Goal: Transaction & Acquisition: Download file/media

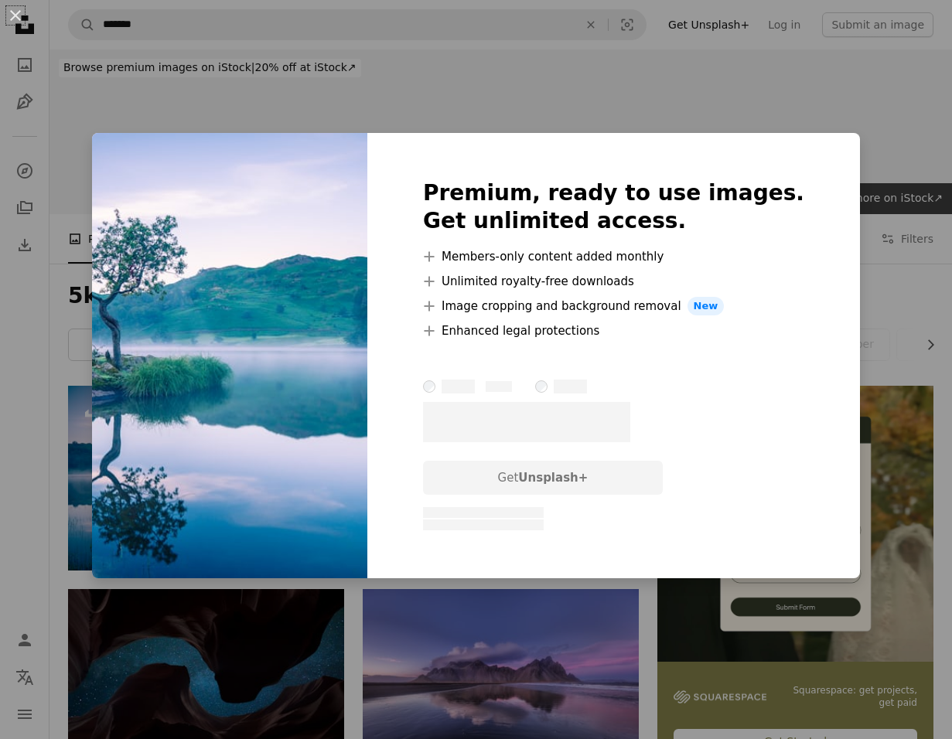
scroll to position [100, 0]
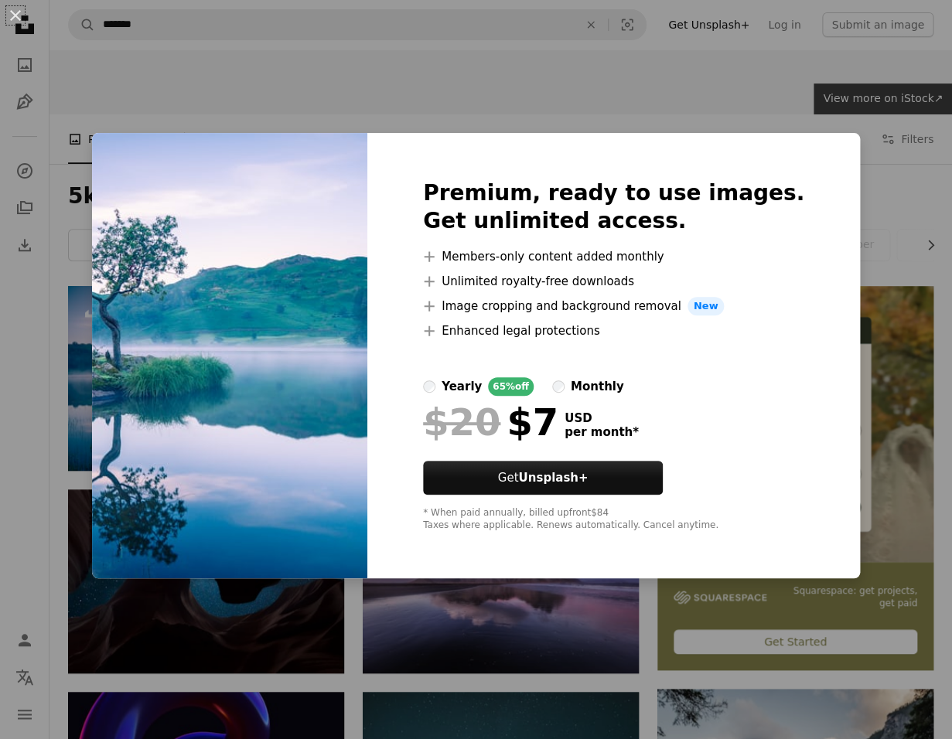
click at [437, 619] on div "An X shape Premium, ready to use images. Get unlimited access. A plus sign Memb…" at bounding box center [476, 369] width 952 height 739
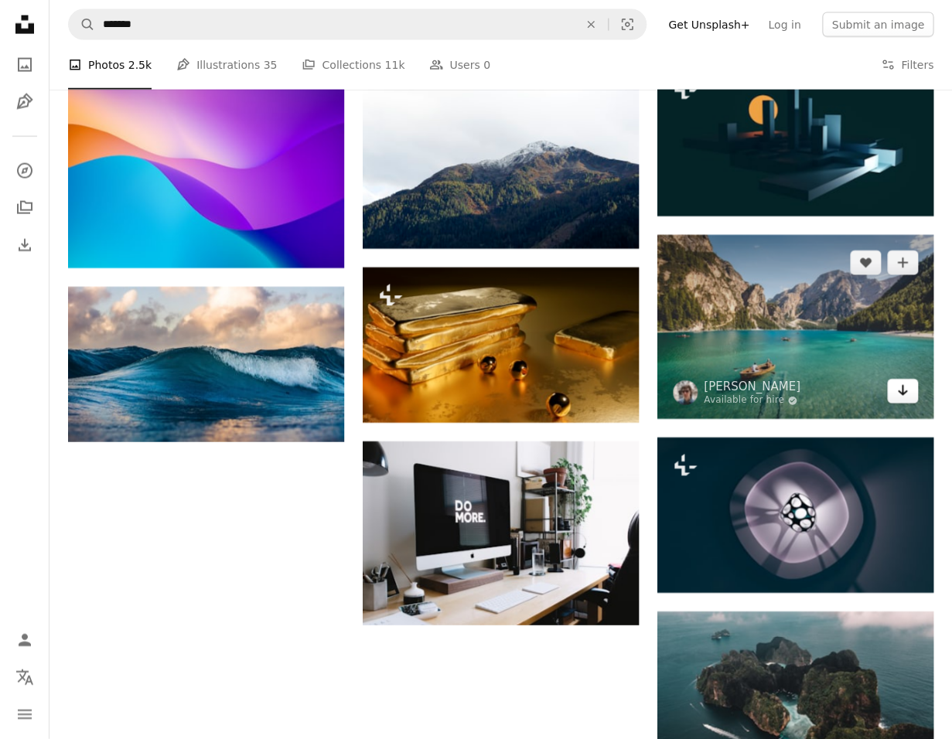
scroll to position [1134, 0]
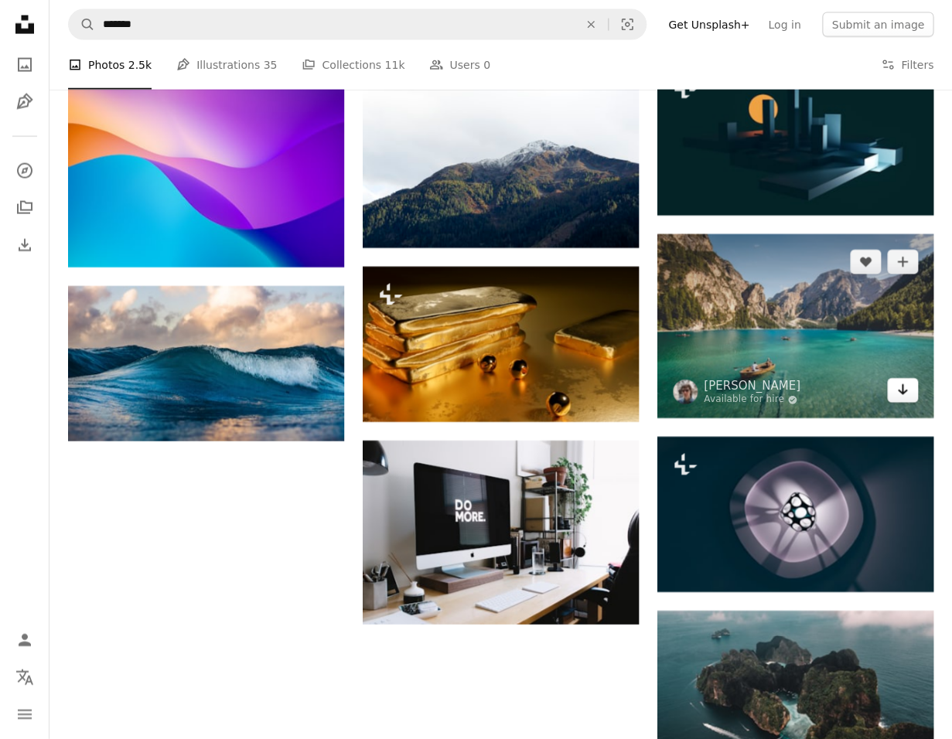
click at [909, 392] on link "Arrow pointing down" at bounding box center [902, 390] width 31 height 25
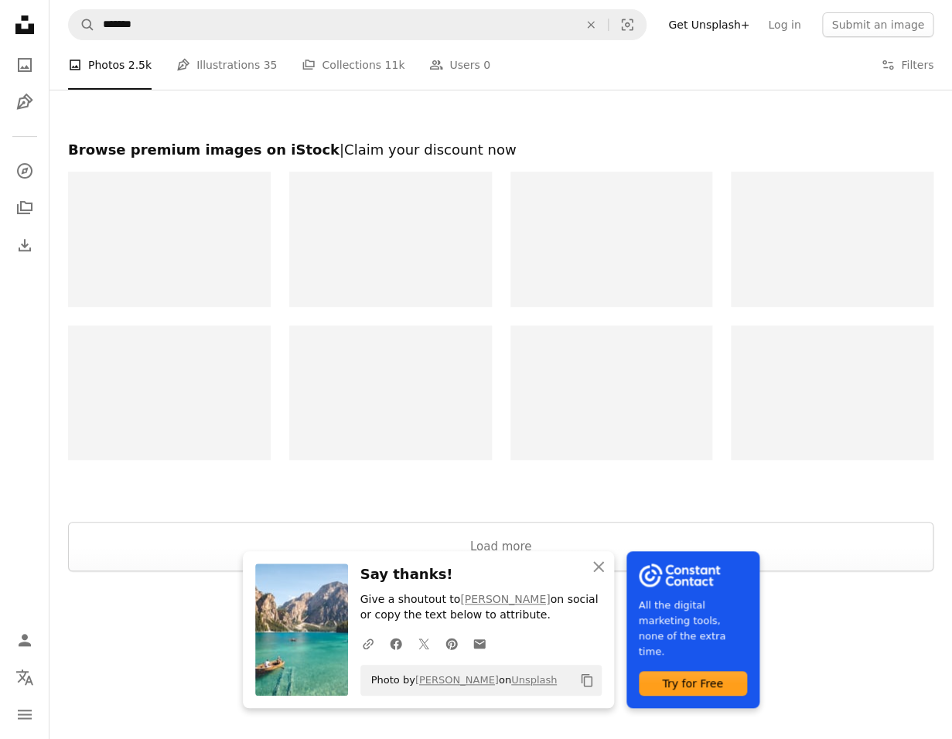
scroll to position [2051, 0]
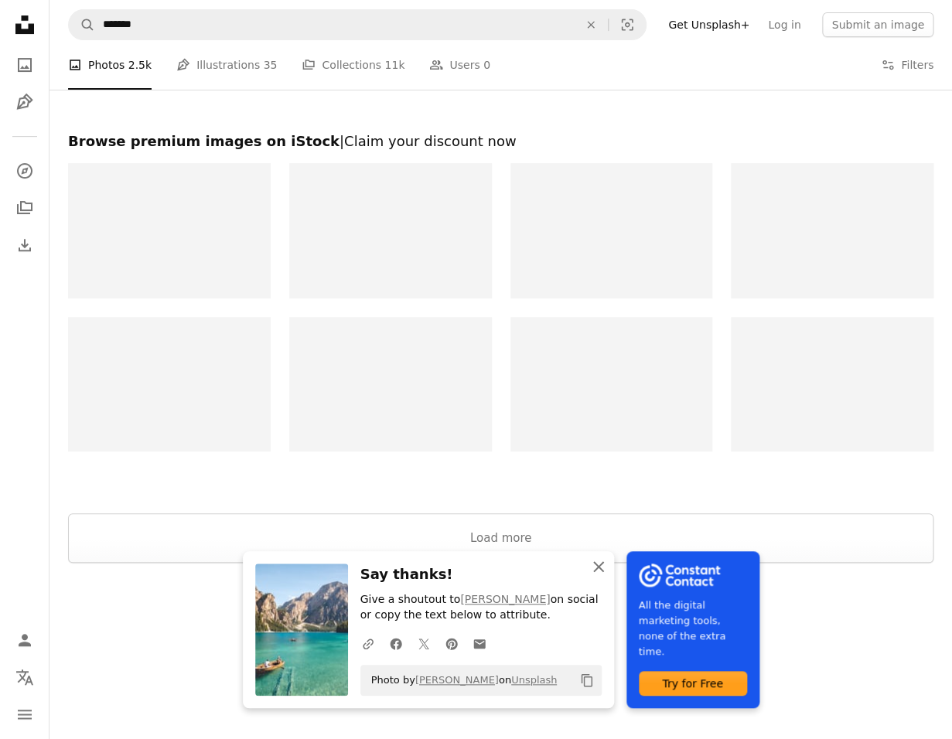
click at [599, 564] on icon "An X shape" at bounding box center [598, 567] width 19 height 19
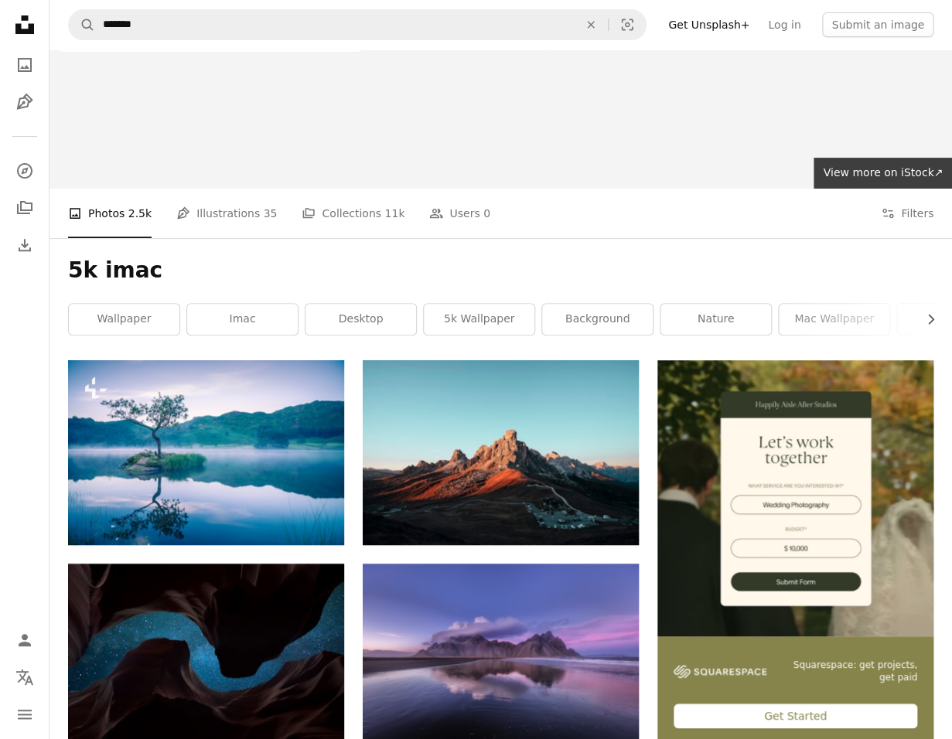
scroll to position [0, 0]
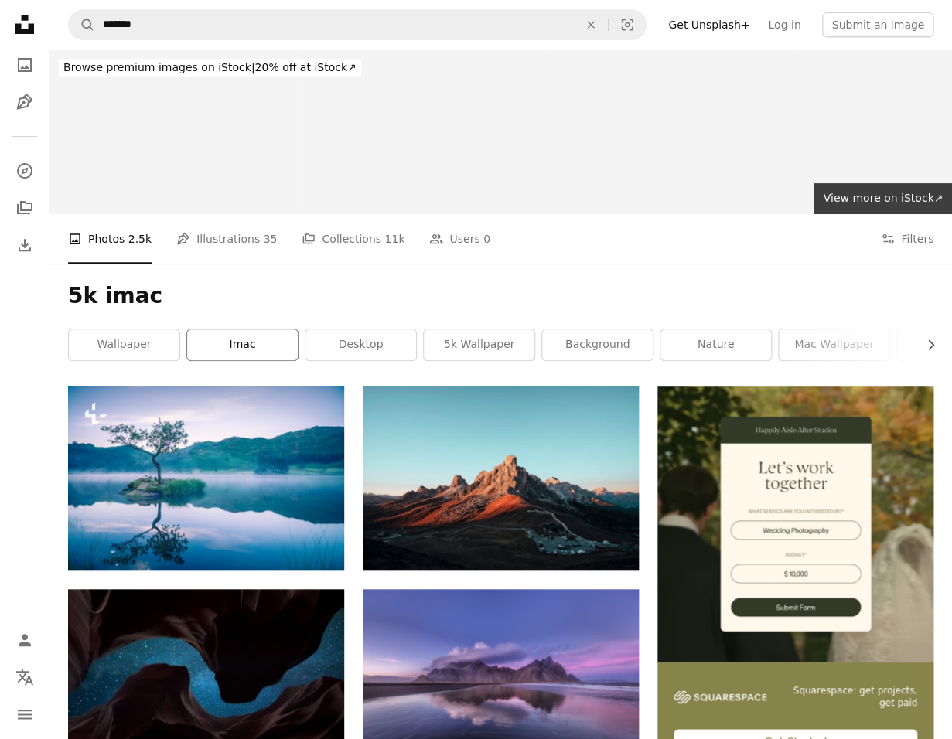
click at [245, 345] on link "imac" at bounding box center [242, 344] width 111 height 31
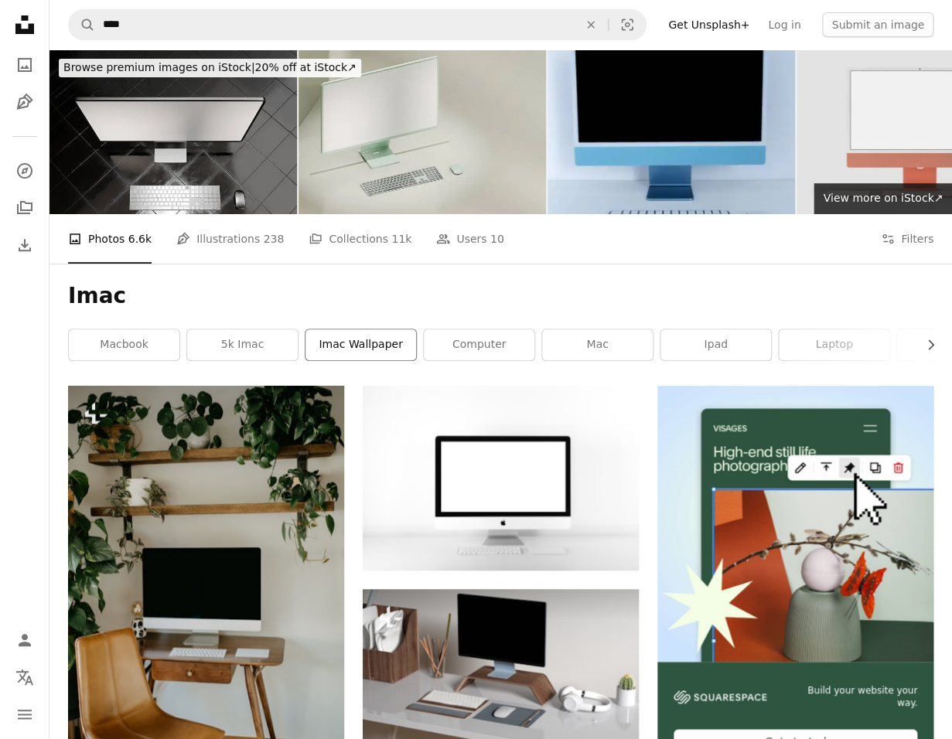
click at [358, 343] on link "imac wallpaper" at bounding box center [360, 344] width 111 height 31
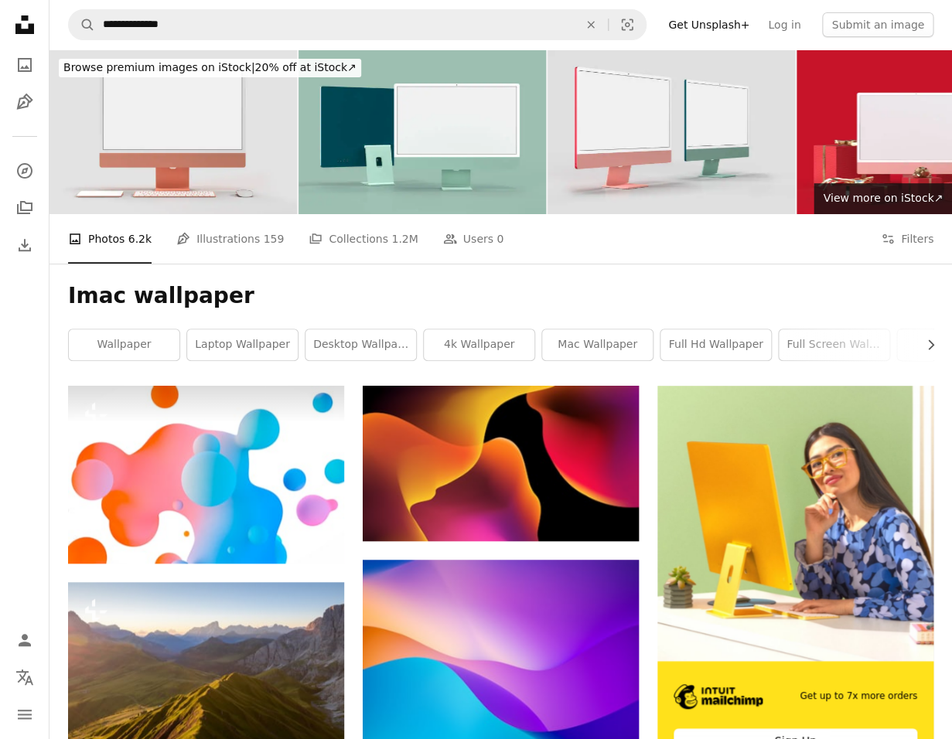
scroll to position [2, 0]
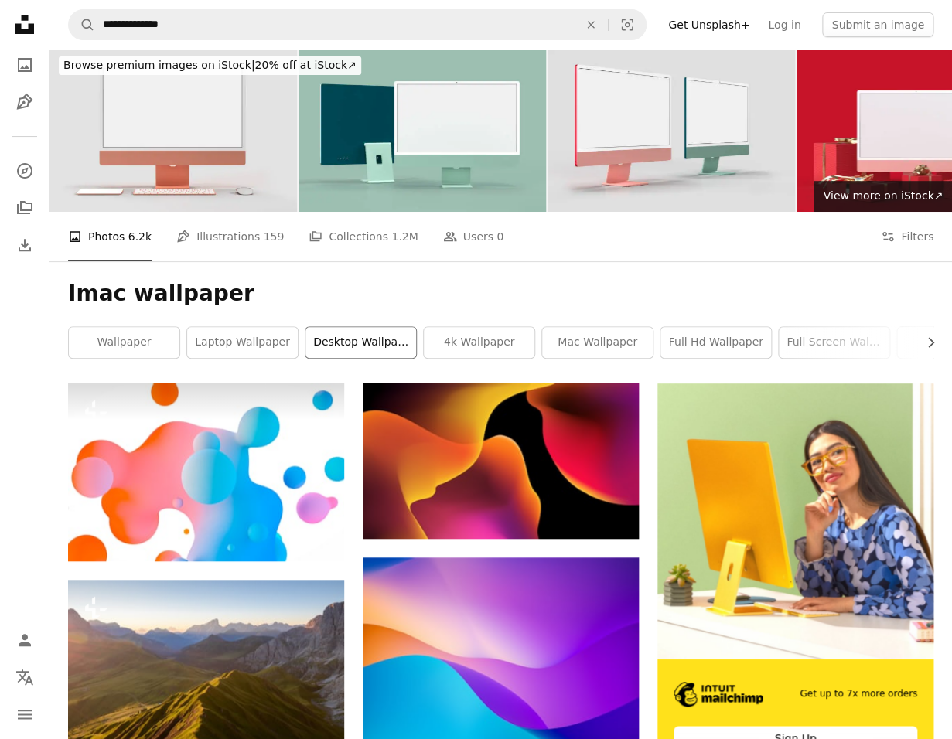
click at [370, 346] on link "desktop wallpaper" at bounding box center [360, 342] width 111 height 31
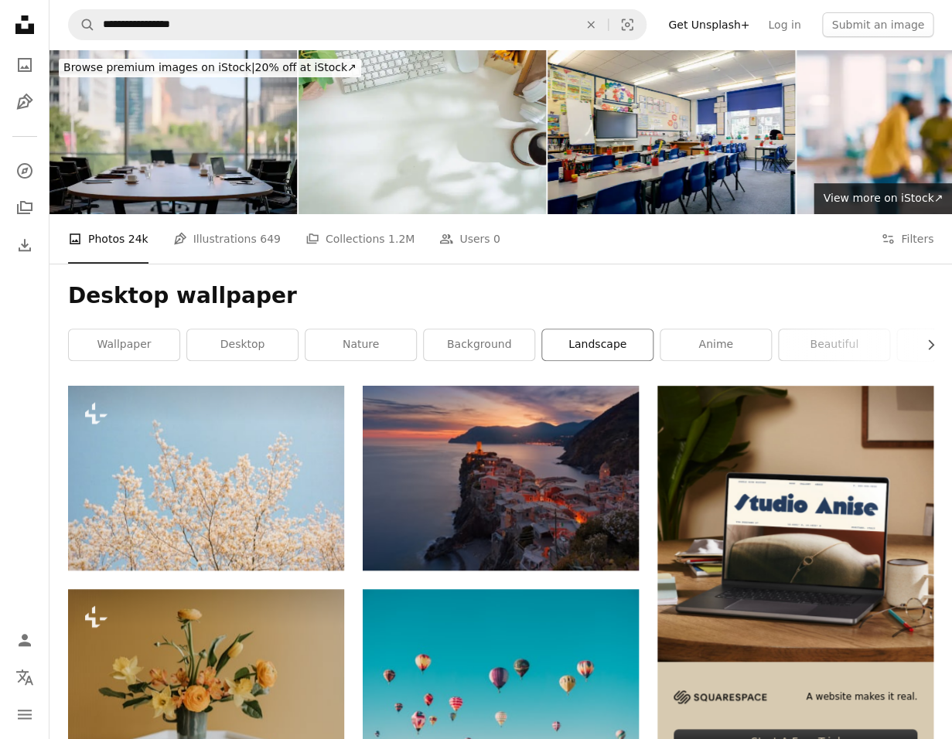
scroll to position [1, 0]
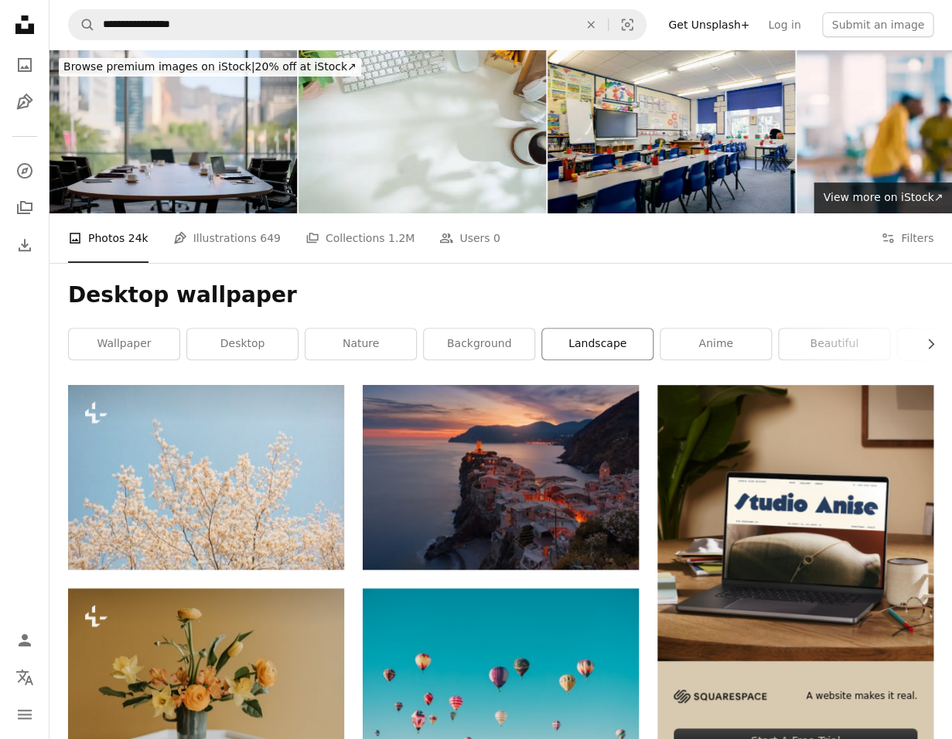
click at [599, 343] on link "landscape" at bounding box center [597, 344] width 111 height 31
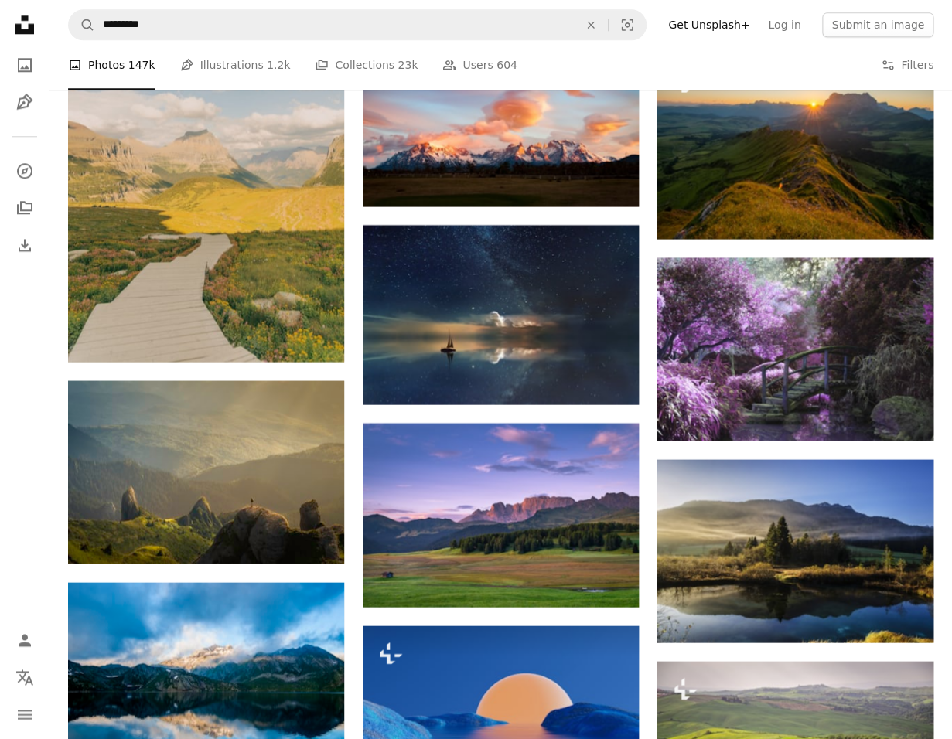
scroll to position [4333, 0]
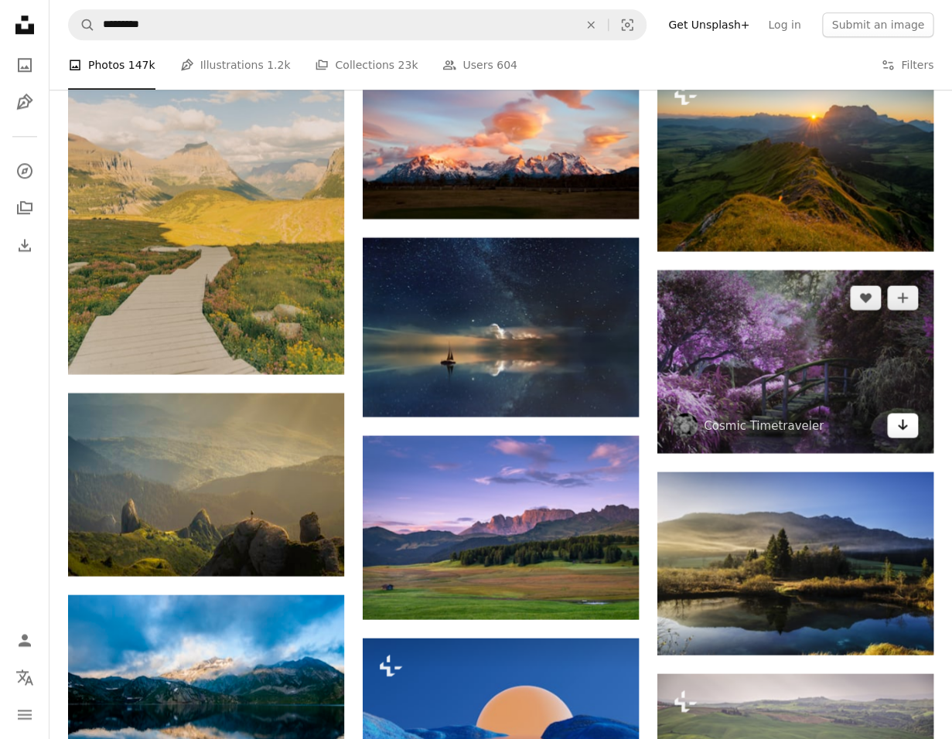
click at [900, 426] on icon "Download" at bounding box center [903, 424] width 10 height 11
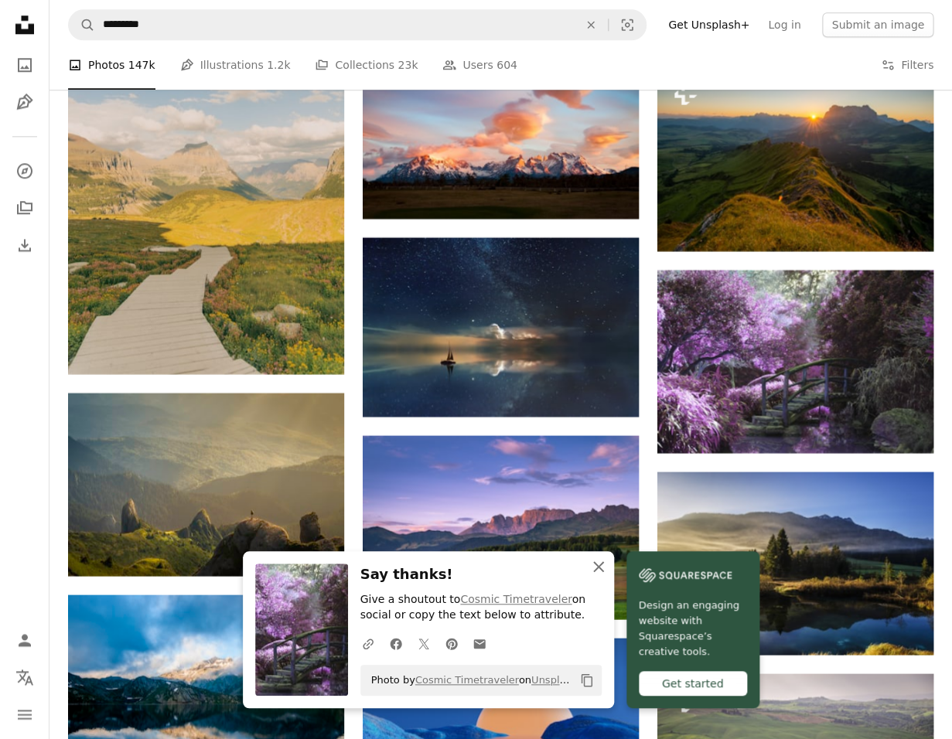
click at [596, 568] on icon "button" at bounding box center [598, 566] width 11 height 11
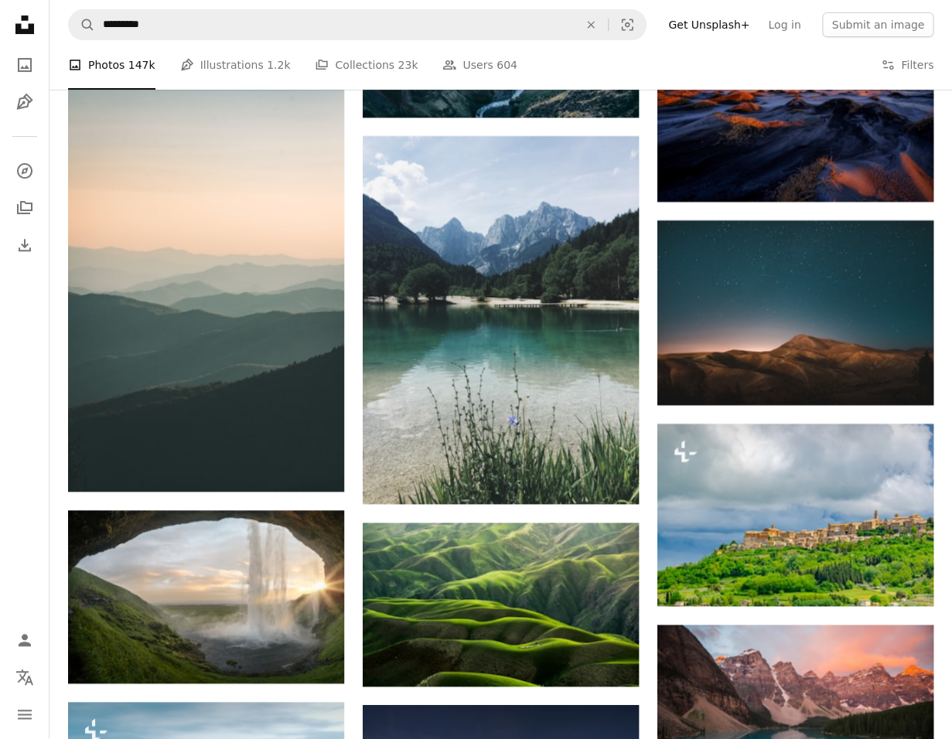
scroll to position [5846, 0]
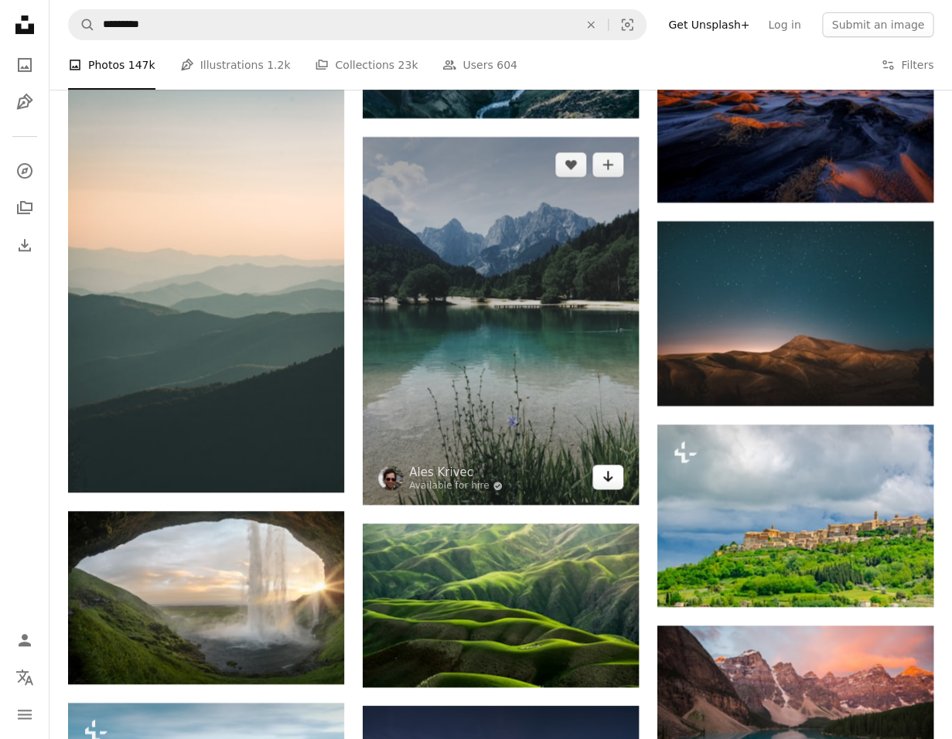
click at [611, 477] on icon "Arrow pointing down" at bounding box center [608, 476] width 12 height 19
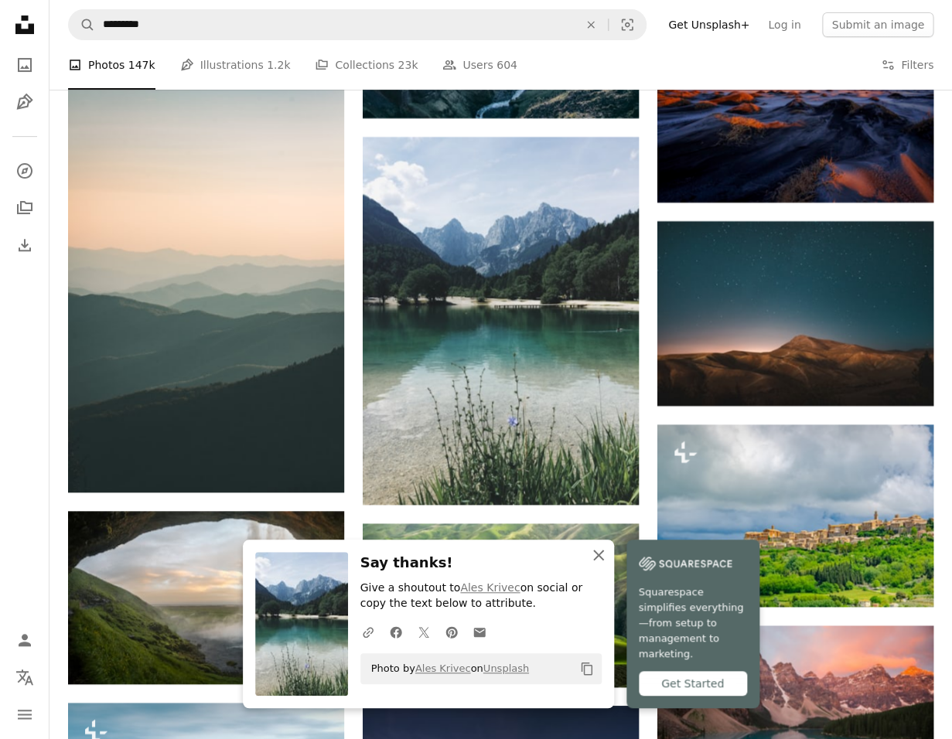
click at [600, 561] on icon "button" at bounding box center [598, 555] width 11 height 11
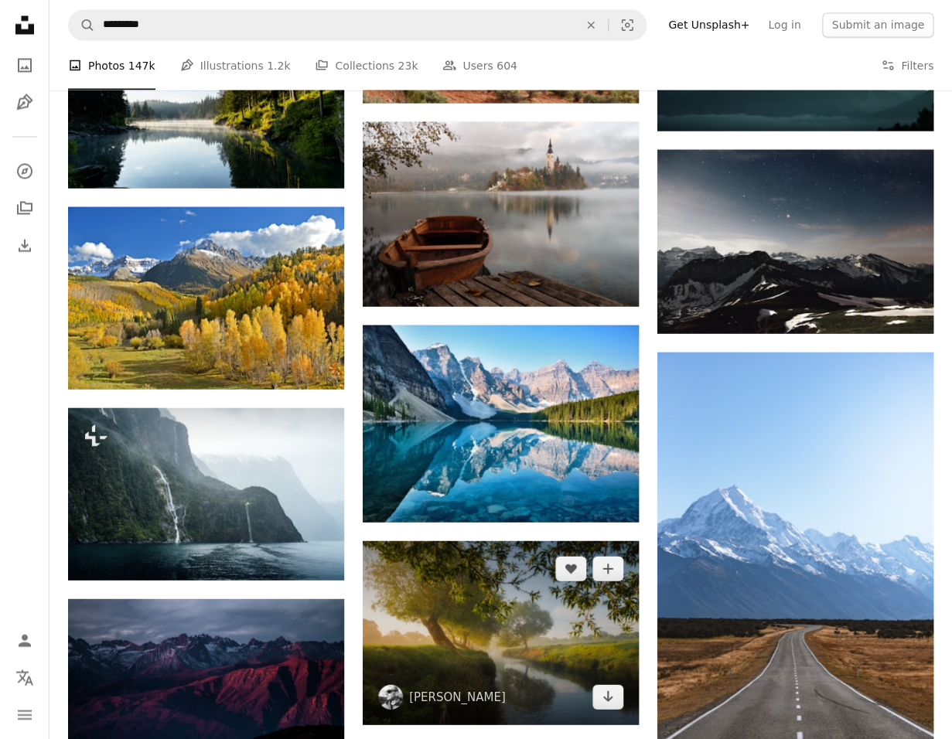
scroll to position [8509, 0]
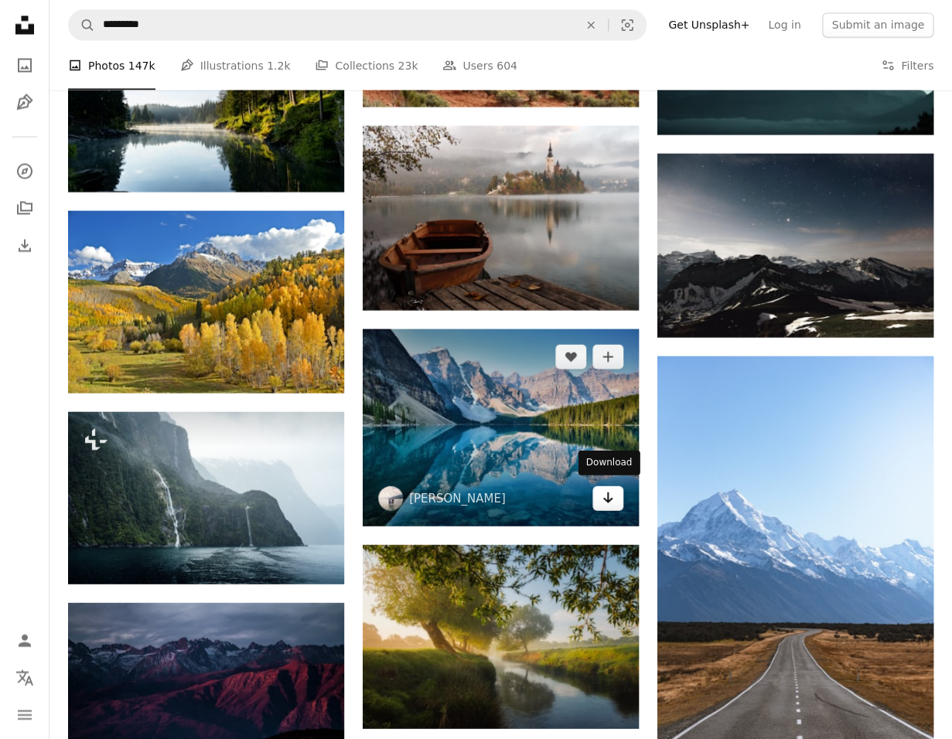
click at [608, 494] on icon "Download" at bounding box center [608, 497] width 10 height 11
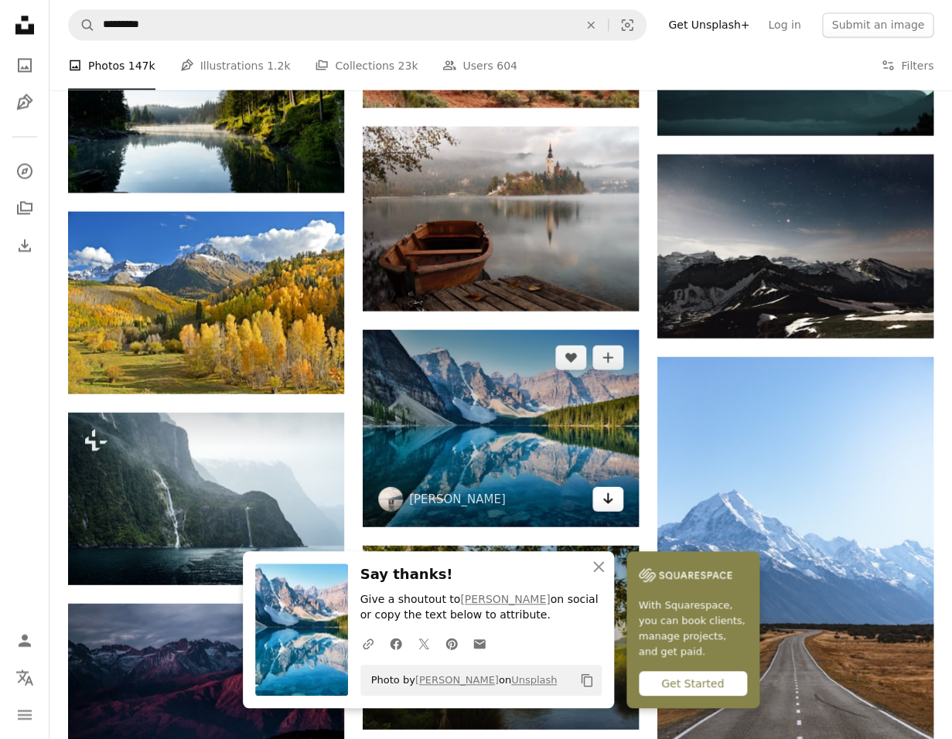
scroll to position [8507, 0]
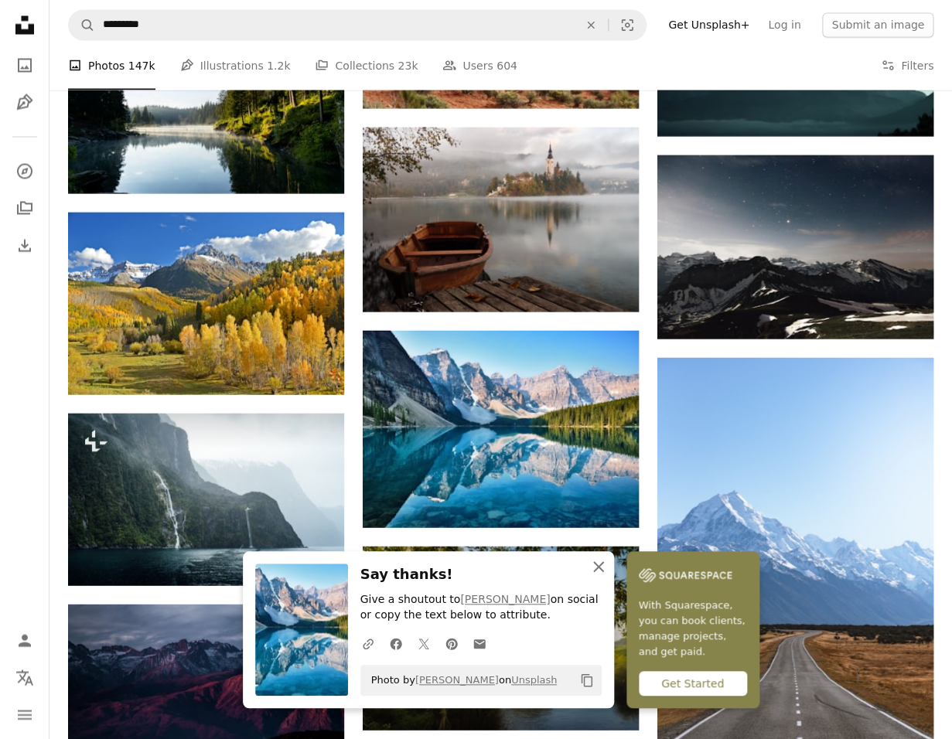
click at [599, 565] on icon "An X shape" at bounding box center [598, 567] width 19 height 19
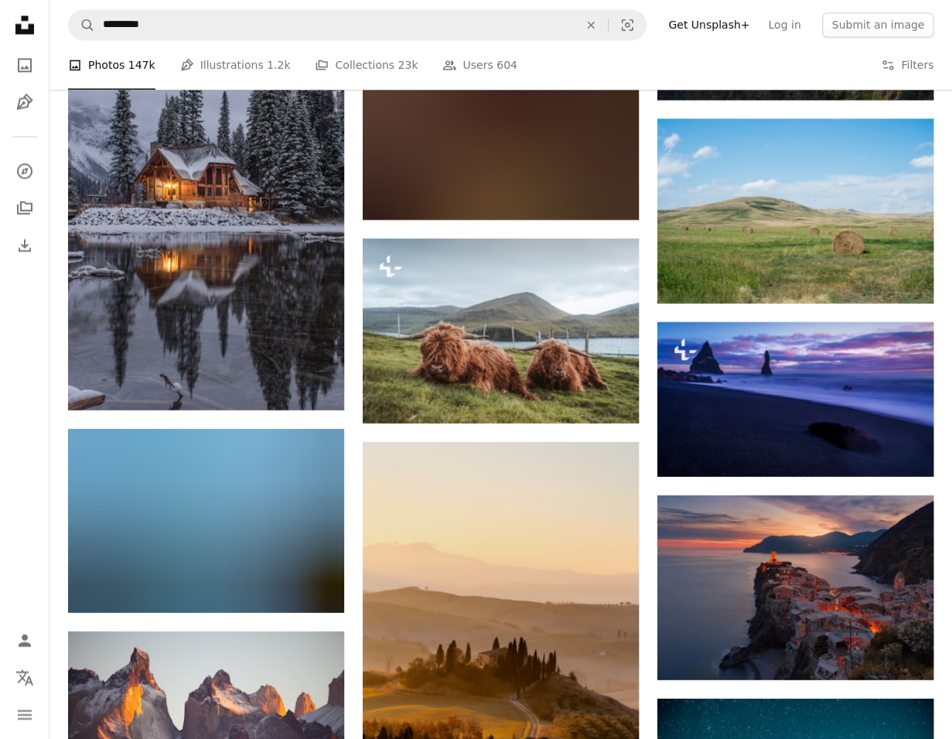
scroll to position [17977, 0]
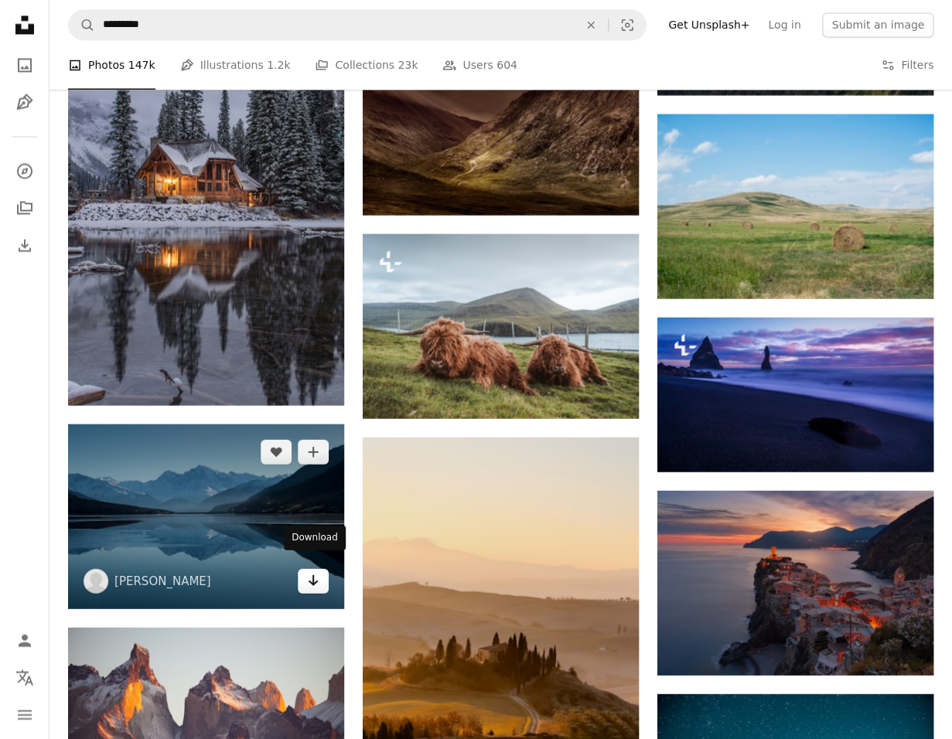
click at [314, 575] on icon "Download" at bounding box center [314, 580] width 10 height 11
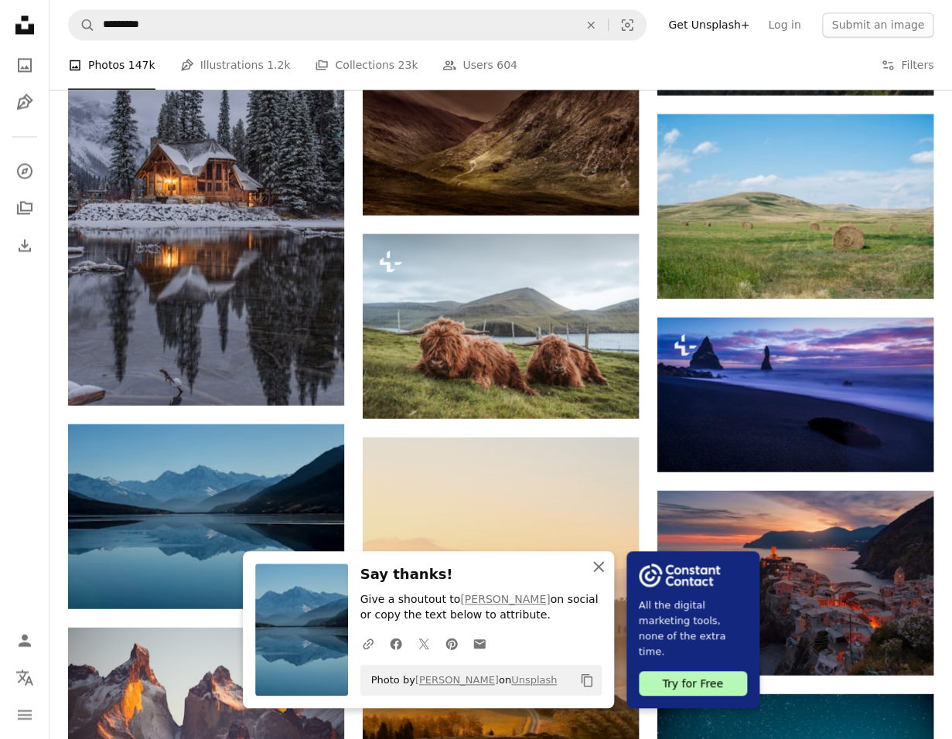
click at [600, 565] on icon "button" at bounding box center [598, 566] width 11 height 11
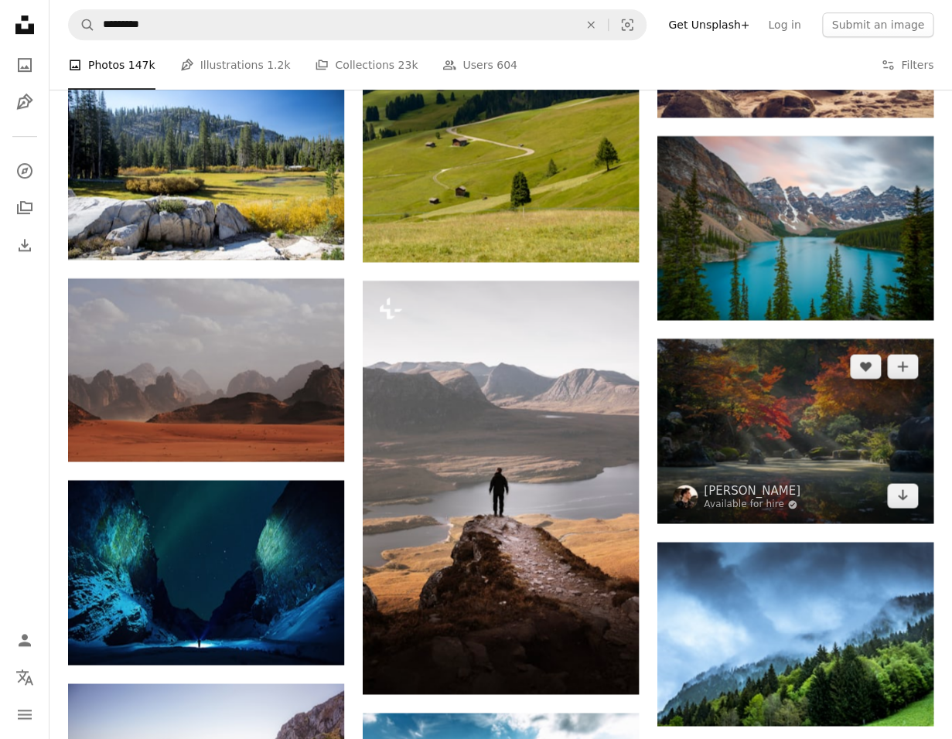
scroll to position [21183, 0]
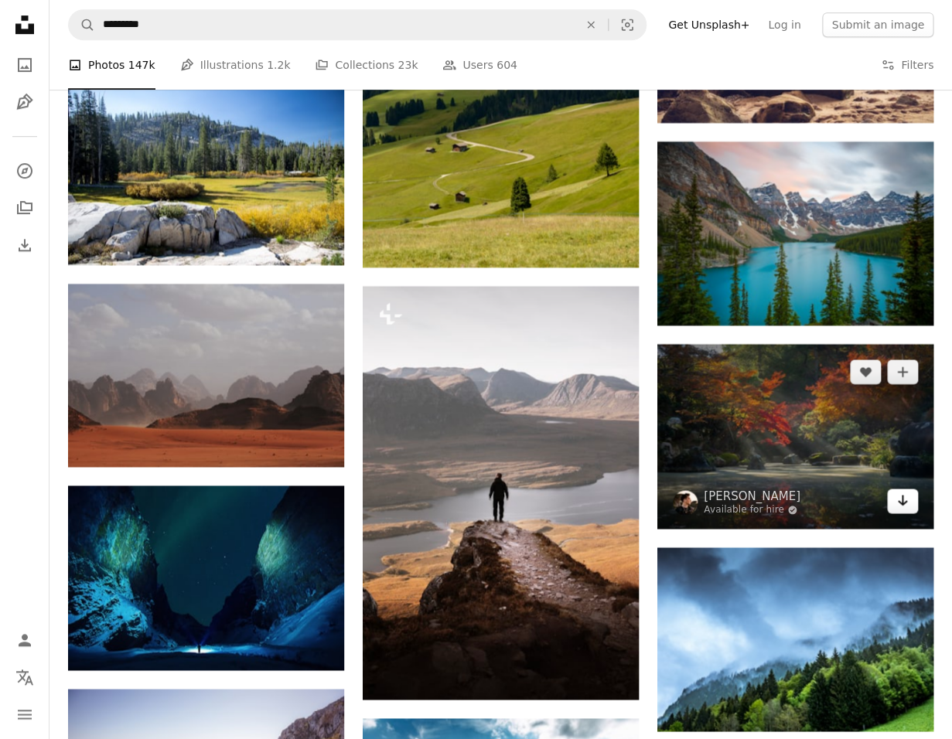
click at [905, 491] on icon "Arrow pointing down" at bounding box center [902, 500] width 12 height 19
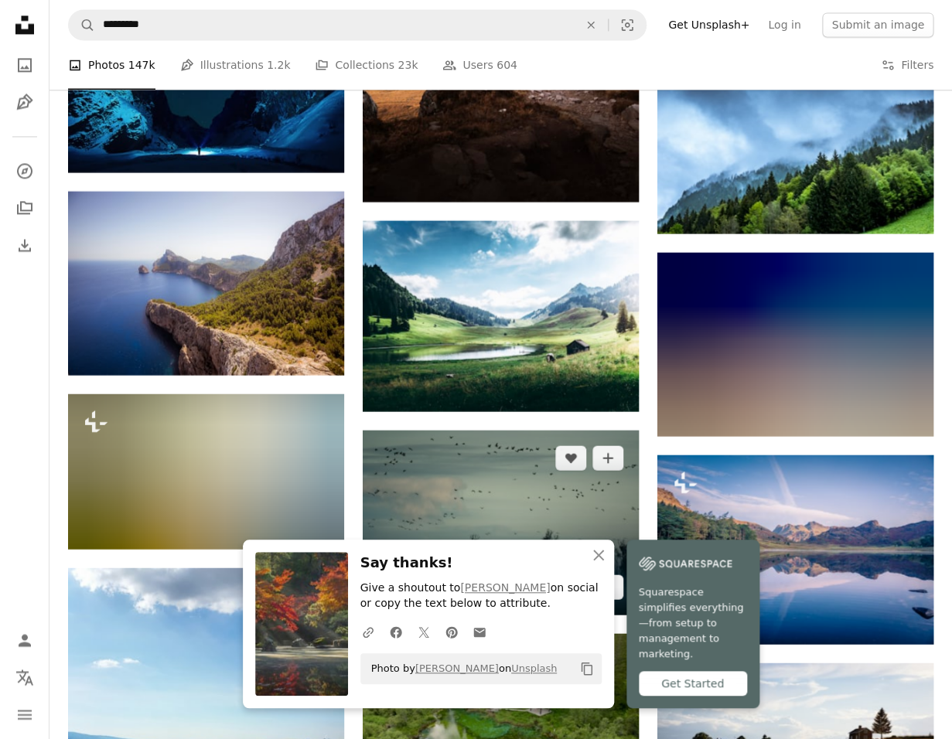
scroll to position [21684, 0]
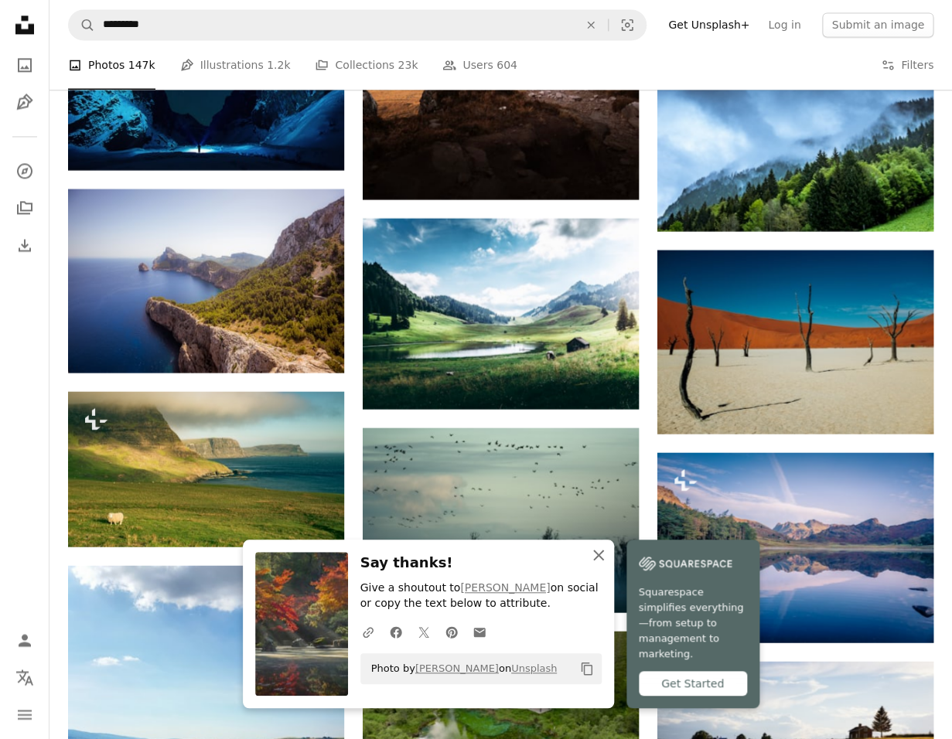
click at [596, 564] on icon "An X shape" at bounding box center [598, 555] width 19 height 19
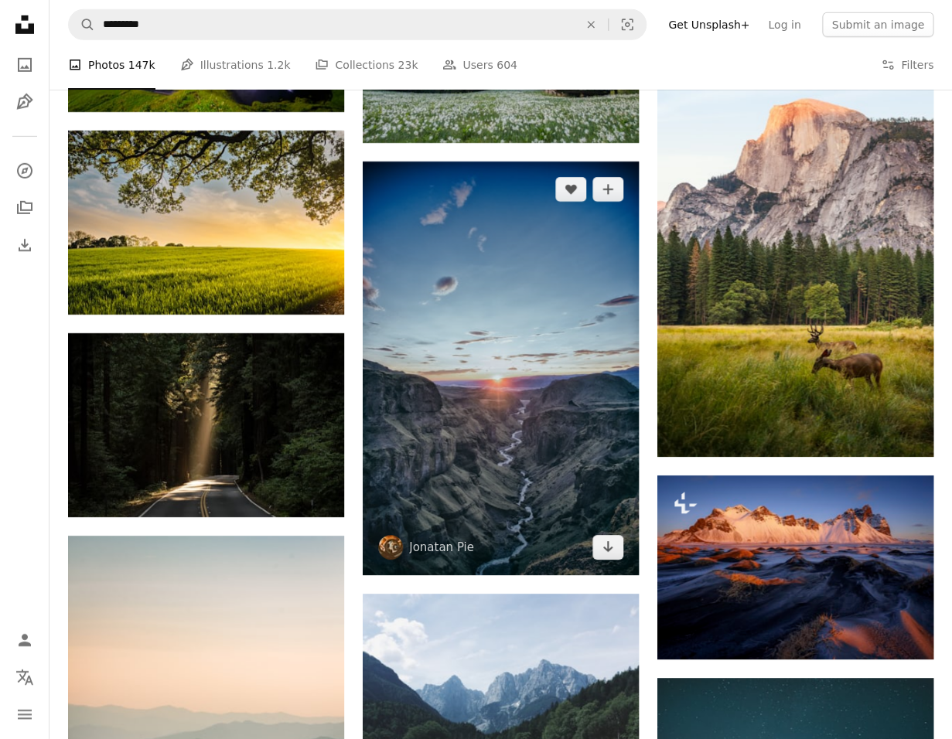
scroll to position [5388, 0]
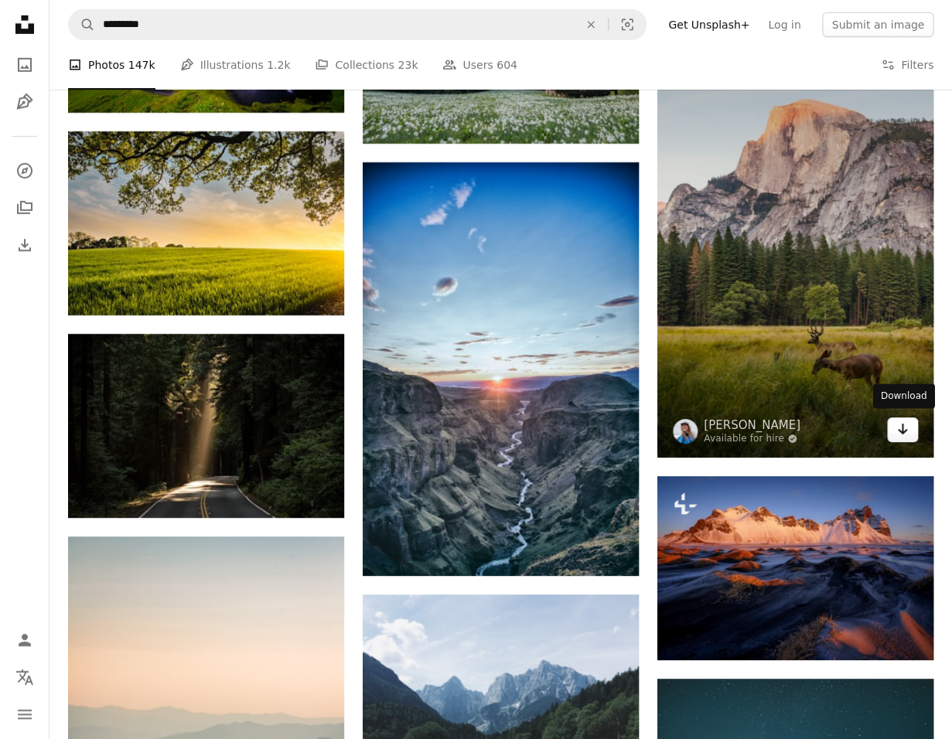
click at [902, 427] on icon "Download" at bounding box center [903, 429] width 10 height 11
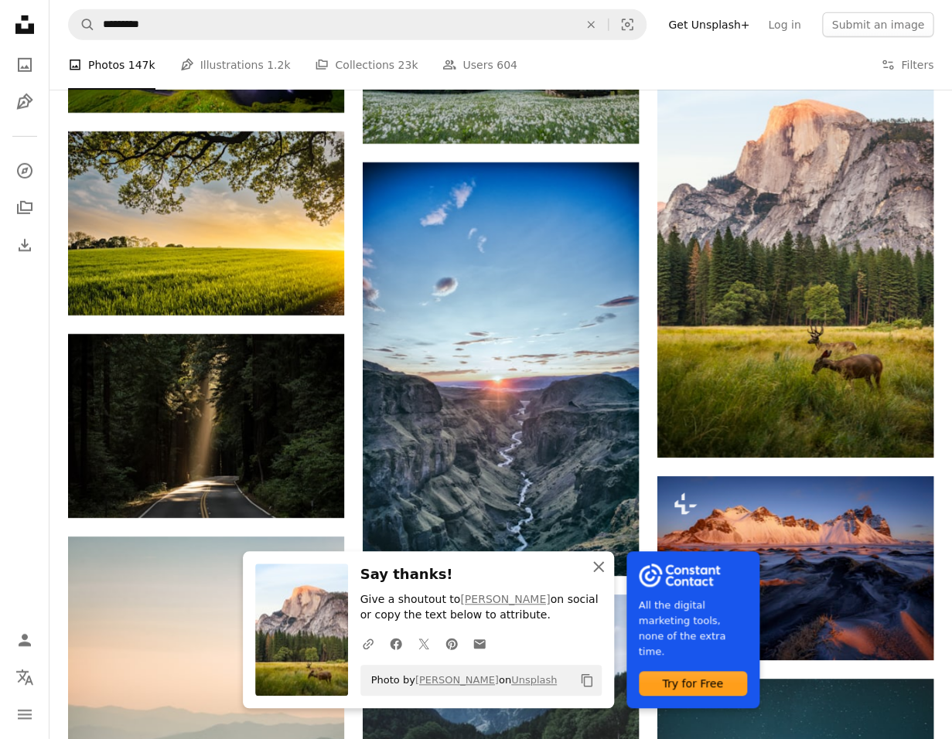
click at [602, 565] on icon "An X shape" at bounding box center [598, 567] width 19 height 19
